Goal: Task Accomplishment & Management: Manage account settings

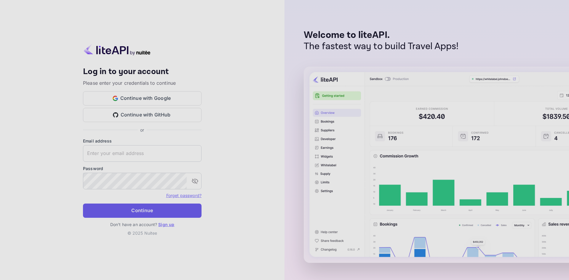
type input "[EMAIL_ADDRESS][DOMAIN_NAME]"
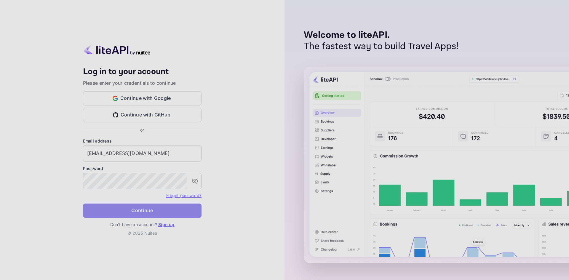
click at [138, 209] on button "Continue" at bounding box center [142, 211] width 119 height 14
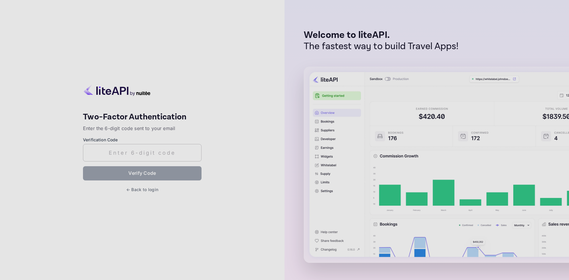
click at [128, 154] on input "text" at bounding box center [142, 152] width 119 height 17
paste input "746252"
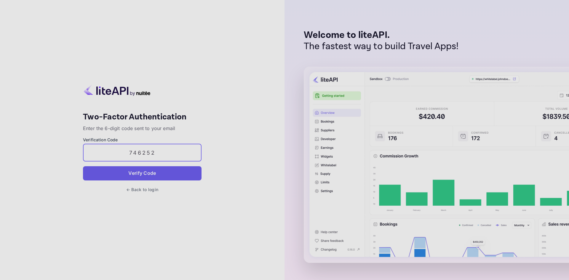
type input "746252"
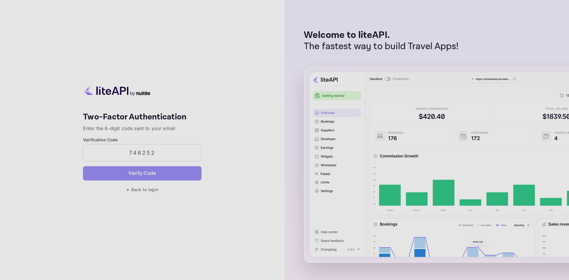
click at [145, 175] on button "Verify Code" at bounding box center [142, 173] width 119 height 14
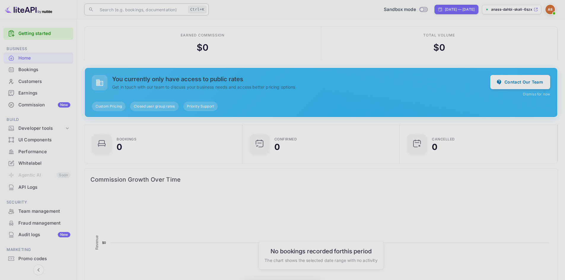
scroll to position [92, 149]
click at [151, 11] on input "text" at bounding box center [141, 10] width 90 height 12
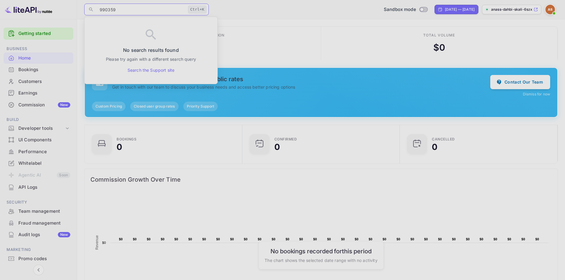
type input "9903590"
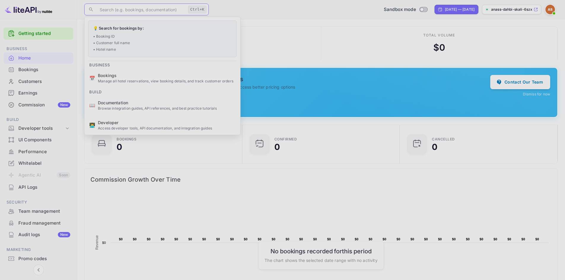
paste input "9903590"
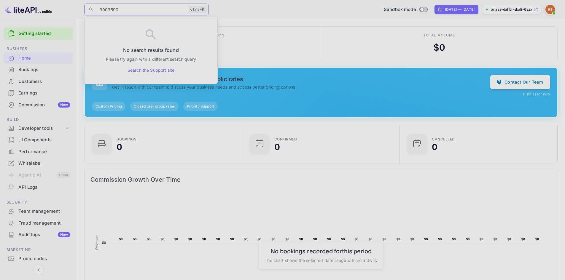
type input "9903590"
click at [34, 71] on div "Bookings" at bounding box center [44, 69] width 52 height 7
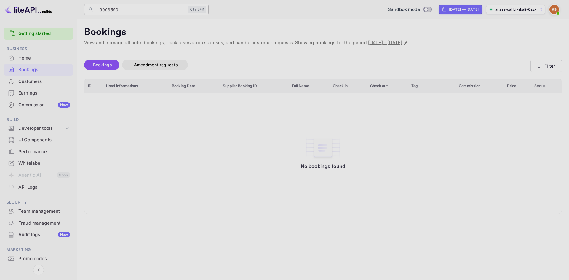
click at [116, 9] on input "9903590" at bounding box center [141, 10] width 90 height 12
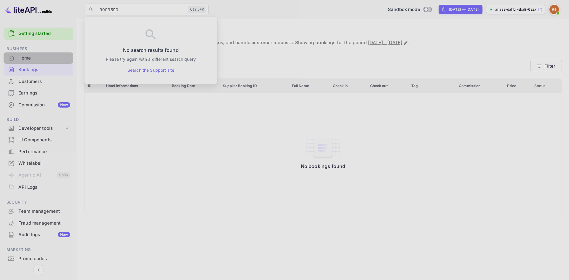
click at [33, 55] on div "Home" at bounding box center [44, 58] width 52 height 7
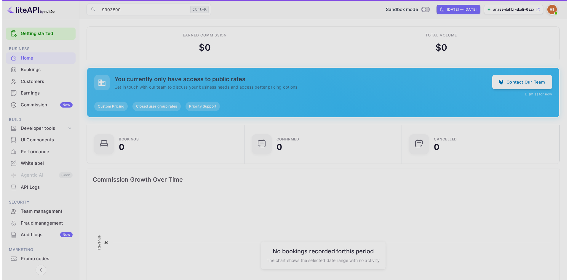
scroll to position [92, 149]
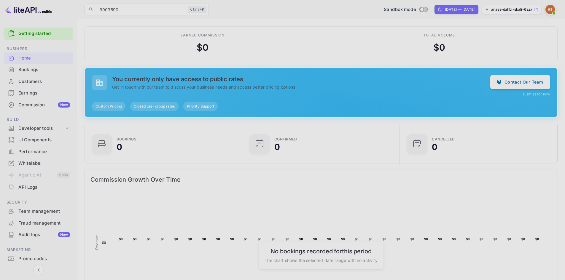
click at [30, 68] on div "Bookings" at bounding box center [44, 69] width 52 height 7
